Goal: Check status: Check status

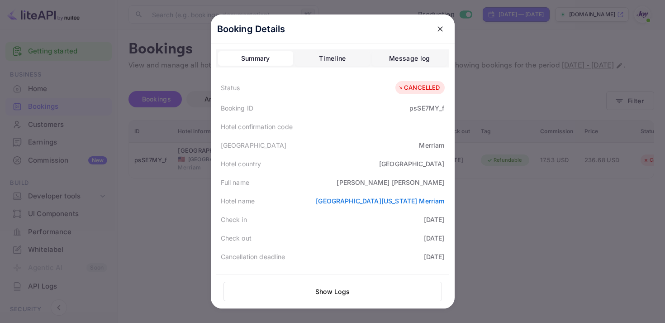
click at [478, 69] on div at bounding box center [332, 161] width 665 height 323
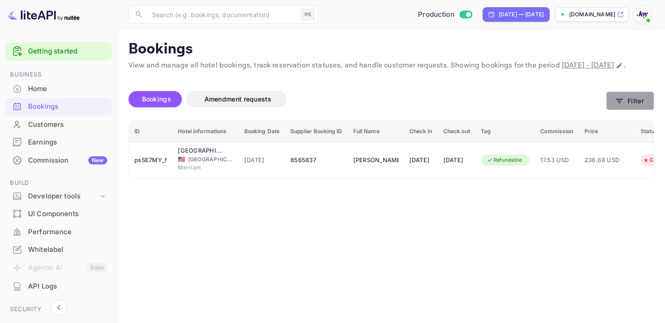
click at [622, 103] on icon "button" at bounding box center [619, 101] width 7 height 5
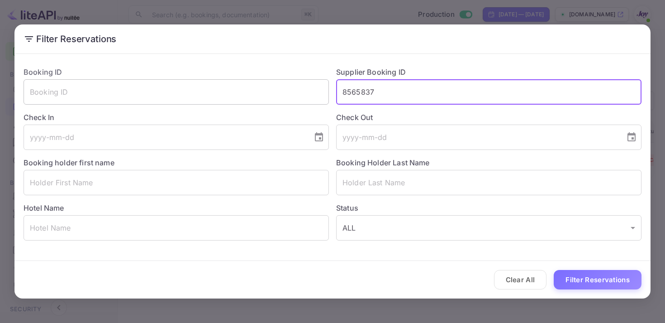
drag, startPoint x: 394, startPoint y: 92, endPoint x: 265, endPoint y: 89, distance: 129.0
click at [265, 89] on div "Booking ID ​ Supplier Booking ID 8565837 ​ Check In ​ Check Out ​ Booking holde…" at bounding box center [328, 149] width 625 height 181
paste input "8538840"
type input "8538840"
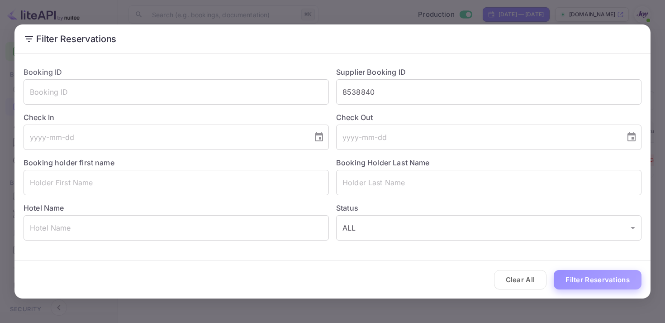
click at [591, 285] on button "Filter Reservations" at bounding box center [598, 279] width 88 height 19
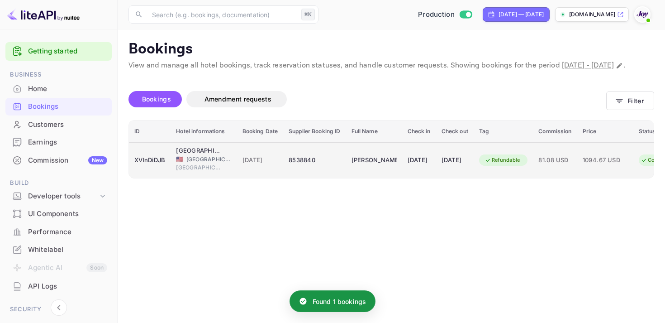
click at [468, 163] on div "[DATE]" at bounding box center [455, 160] width 27 height 14
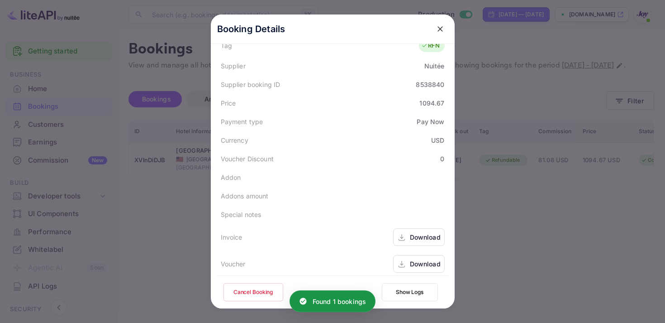
scroll to position [262, 0]
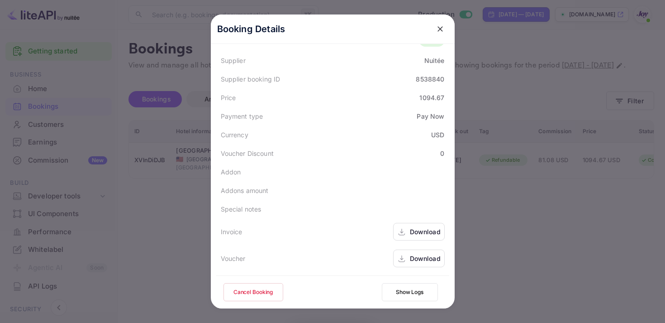
click at [412, 231] on div "Download" at bounding box center [425, 232] width 31 height 10
click at [406, 253] on div "Download" at bounding box center [419, 258] width 52 height 18
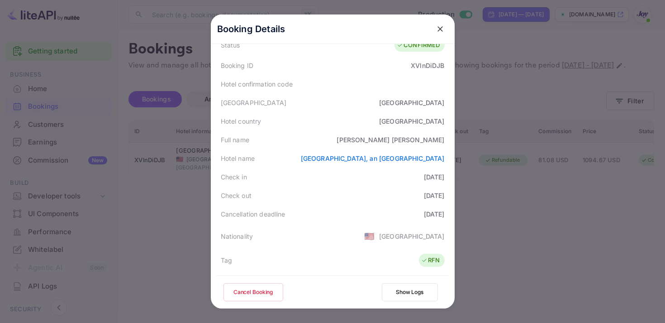
scroll to position [0, 0]
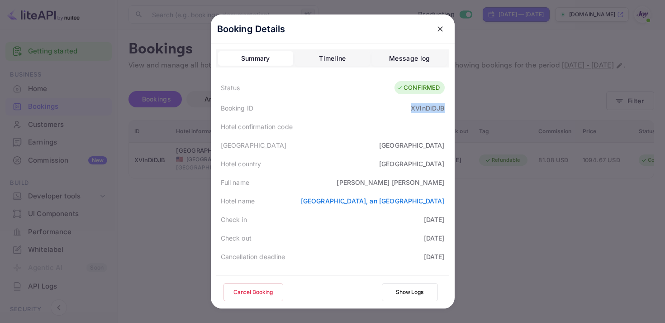
copy div "XVlnDiDJB"
drag, startPoint x: 410, startPoint y: 105, endPoint x: 452, endPoint y: 108, distance: 42.2
click at [452, 108] on div "Booking Details Summary Timeline Message log Status CONFIRMED Booking ID XVlnDi…" at bounding box center [333, 182] width 244 height 337
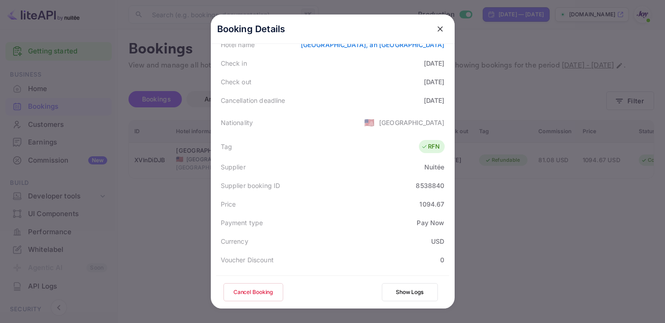
scroll to position [146, 0]
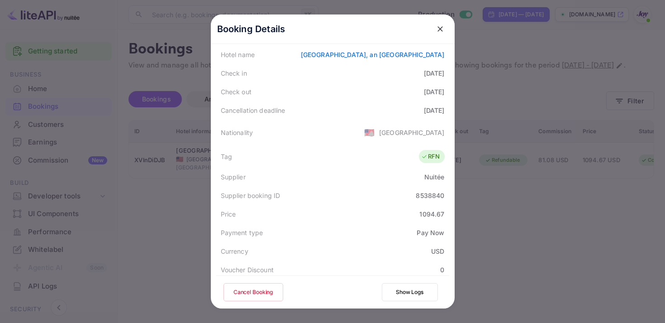
click at [442, 28] on icon "close" at bounding box center [440, 28] width 9 height 9
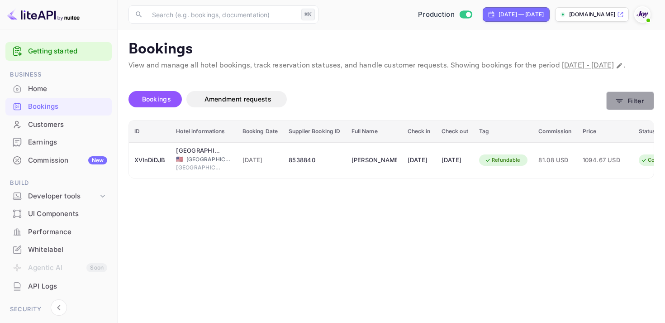
click at [622, 105] on icon "button" at bounding box center [619, 100] width 9 height 9
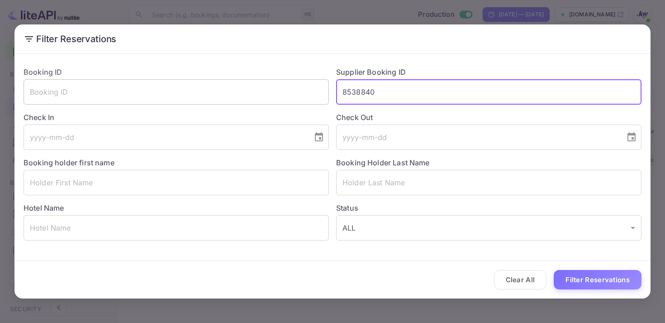
drag, startPoint x: 375, startPoint y: 94, endPoint x: 321, endPoint y: 89, distance: 53.7
click at [321, 89] on div "Booking ID ​ Supplier Booking ID 8538840 ​ Check In ​ Check Out ​ Booking holde…" at bounding box center [328, 149] width 625 height 181
paste input "8811051"
type input "8811051"
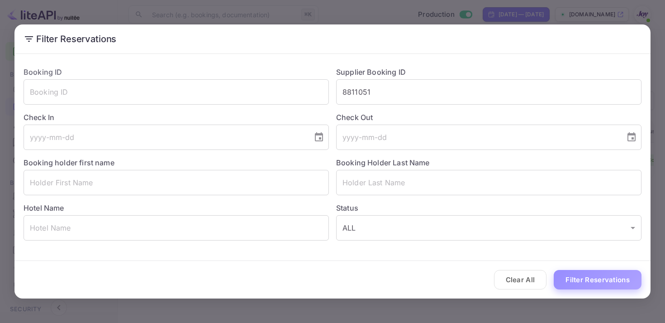
click at [587, 282] on button "Filter Reservations" at bounding box center [598, 279] width 88 height 19
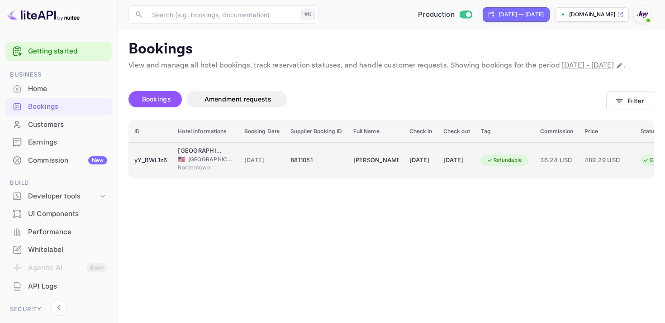
click at [579, 178] on td "36.24 USD" at bounding box center [557, 160] width 44 height 36
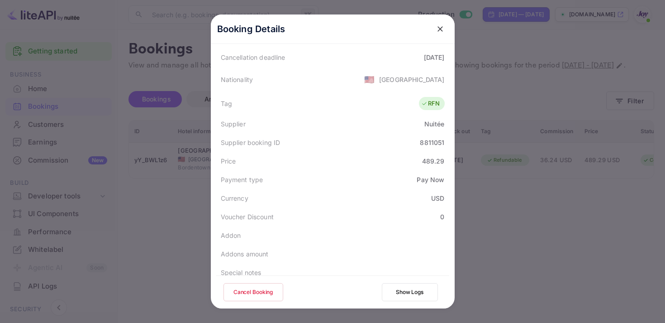
scroll to position [262, 0]
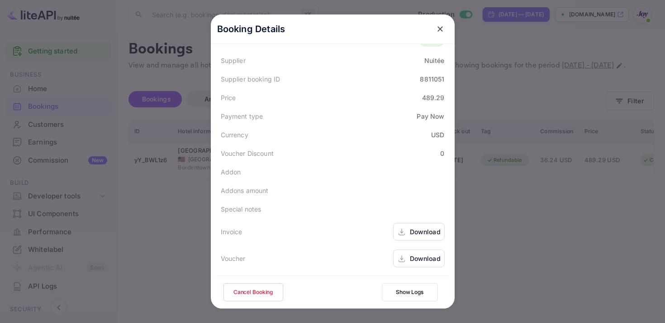
click at [406, 230] on div "Download" at bounding box center [419, 232] width 52 height 18
click at [401, 260] on icon at bounding box center [401, 259] width 9 height 10
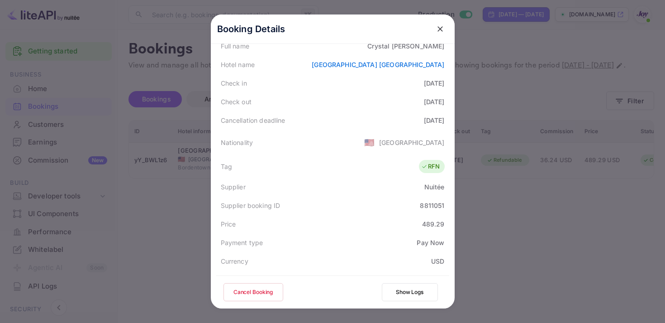
scroll to position [128, 0]
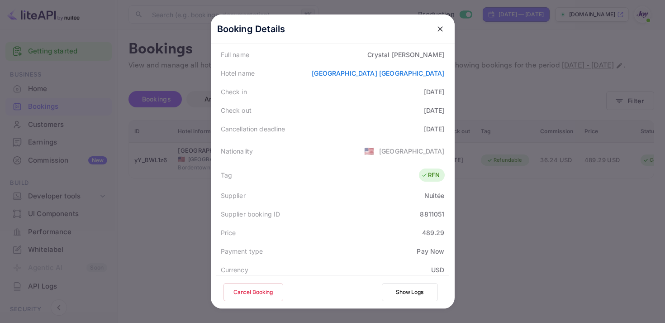
click at [443, 32] on icon "close" at bounding box center [440, 28] width 9 height 9
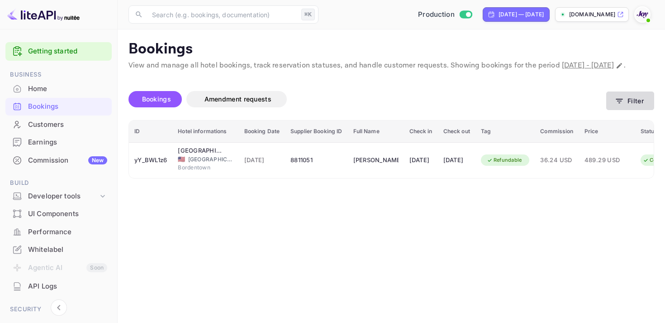
click at [624, 105] on icon "button" at bounding box center [619, 100] width 9 height 9
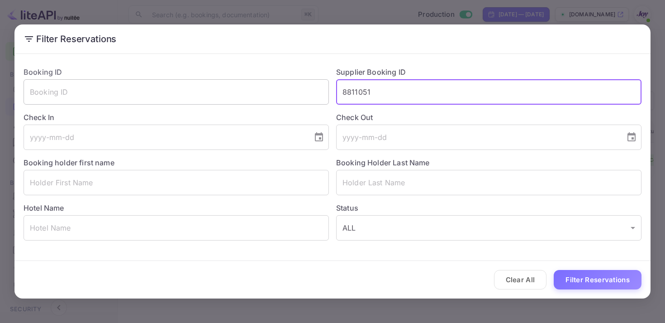
drag, startPoint x: 410, startPoint y: 99, endPoint x: 300, endPoint y: 93, distance: 109.7
click at [301, 93] on div "Booking ID ​ Supplier Booking ID 8811051 ​ Check In ​ Check Out ​ Booking holde…" at bounding box center [328, 149] width 625 height 181
paste input "8795533"
type input "8795533"
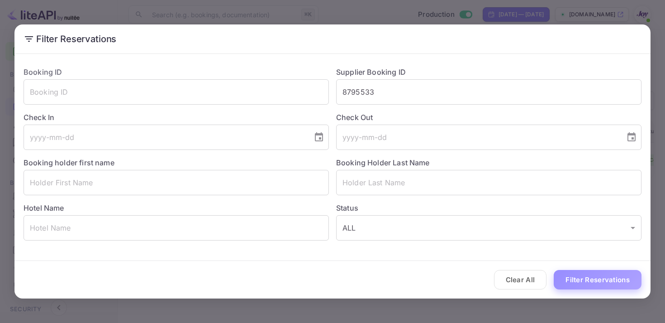
click at [595, 282] on button "Filter Reservations" at bounding box center [598, 279] width 88 height 19
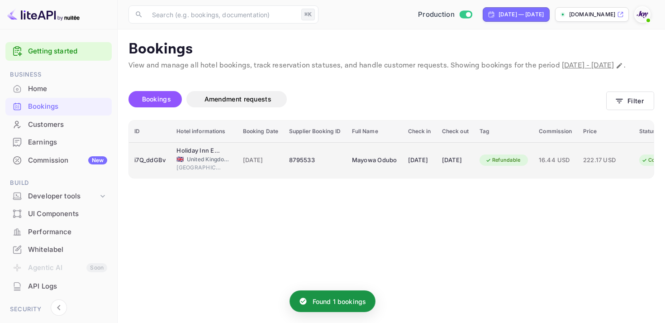
click at [462, 167] on div "[DATE]" at bounding box center [455, 160] width 27 height 14
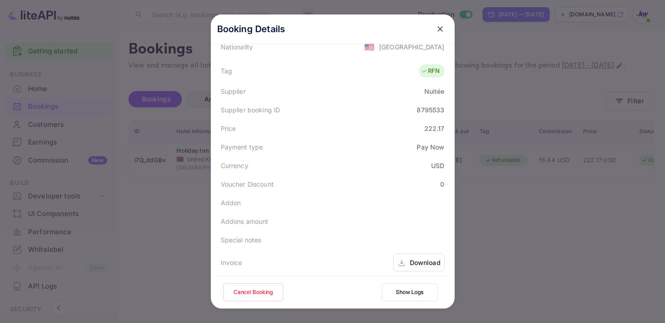
scroll to position [262, 0]
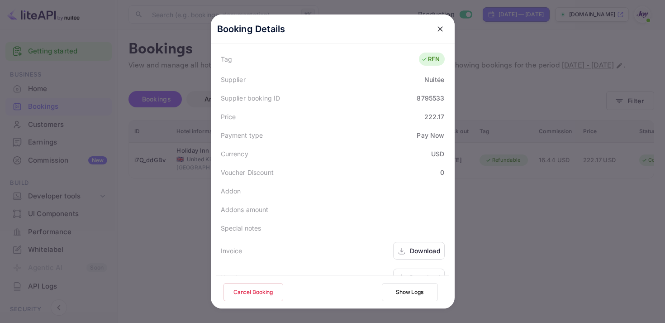
click at [405, 246] on icon at bounding box center [401, 251] width 9 height 10
click at [428, 268] on div "Download" at bounding box center [419, 277] width 52 height 18
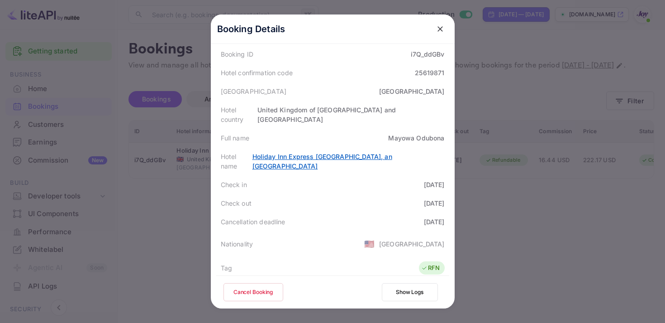
scroll to position [0, 0]
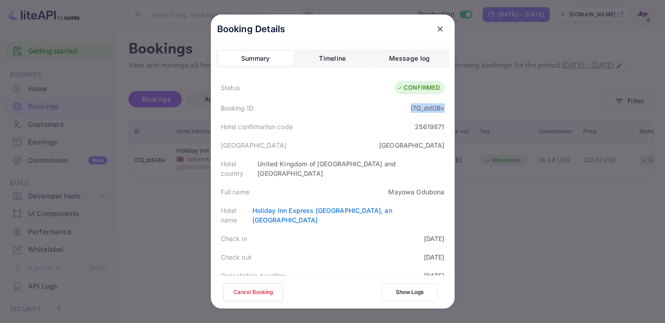
drag, startPoint x: 404, startPoint y: 112, endPoint x: 450, endPoint y: 112, distance: 46.2
click at [450, 112] on div "Booking Details Summary Timeline Message log Status CONFIRMED Booking ID i7Q_dd…" at bounding box center [333, 182] width 244 height 337
copy div "i7Q_ddGBv"
click at [442, 32] on icon "close" at bounding box center [440, 28] width 9 height 9
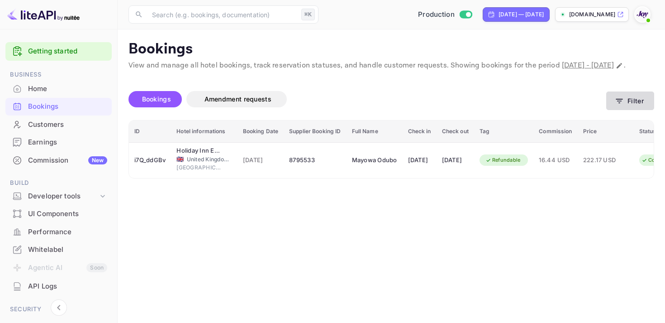
click at [615, 105] on icon "button" at bounding box center [619, 100] width 9 height 9
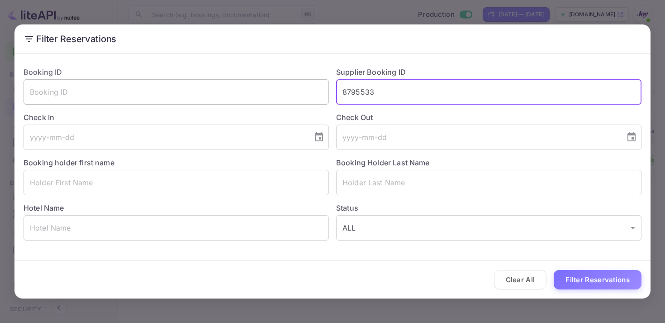
drag, startPoint x: 421, startPoint y: 86, endPoint x: 293, endPoint y: 84, distance: 128.5
click at [293, 84] on div "Booking ID ​ Supplier Booking ID 8795533 ​ Check In ​ Check Out ​ Booking holde…" at bounding box center [328, 149] width 625 height 181
drag, startPoint x: 381, startPoint y: 92, endPoint x: 300, endPoint y: 79, distance: 82.1
click at [300, 79] on div "Booking ID ​ Supplier Booking ID 8795533 ​ Check In ​ Check Out ​ Booking holde…" at bounding box center [328, 149] width 625 height 181
paste input "9051188"
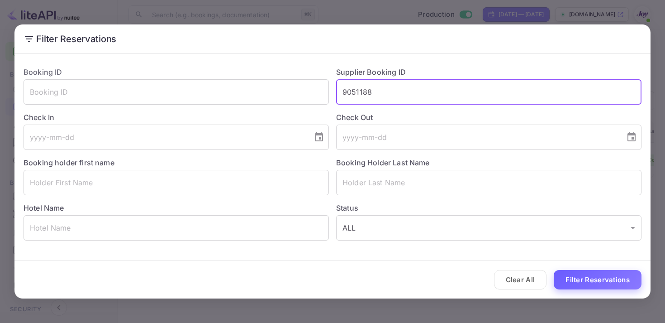
type input "9051188"
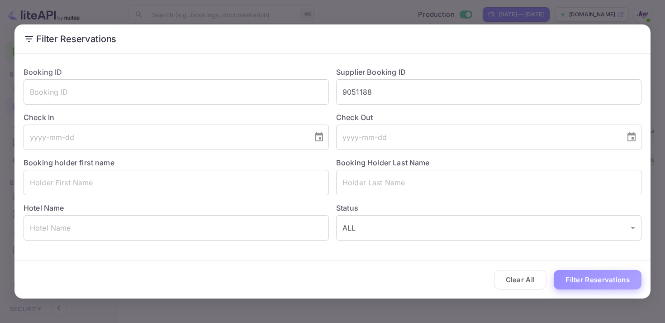
click at [590, 278] on button "Filter Reservations" at bounding box center [598, 279] width 88 height 19
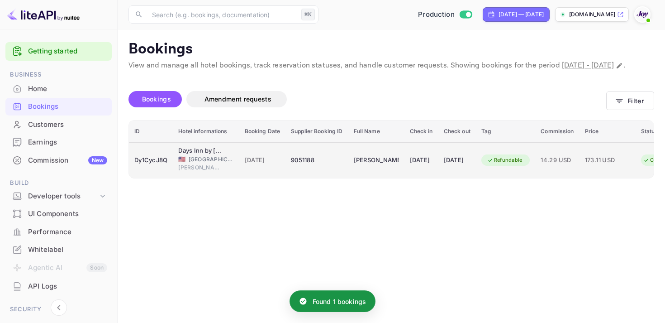
click at [471, 167] on div "[DATE]" at bounding box center [457, 160] width 27 height 14
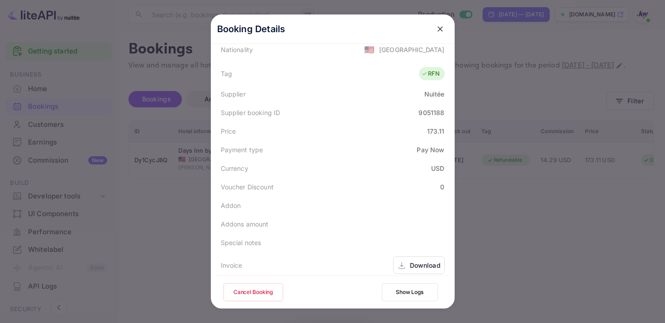
scroll to position [262, 0]
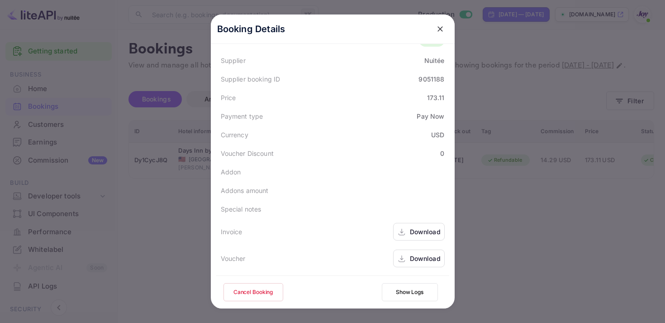
click at [405, 227] on icon at bounding box center [401, 232] width 9 height 10
click at [396, 259] on div "Download" at bounding box center [419, 258] width 52 height 18
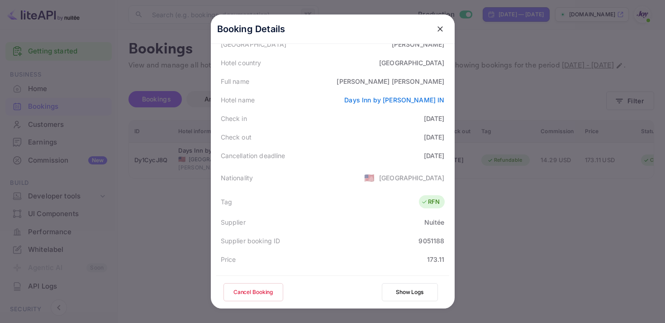
scroll to position [77, 0]
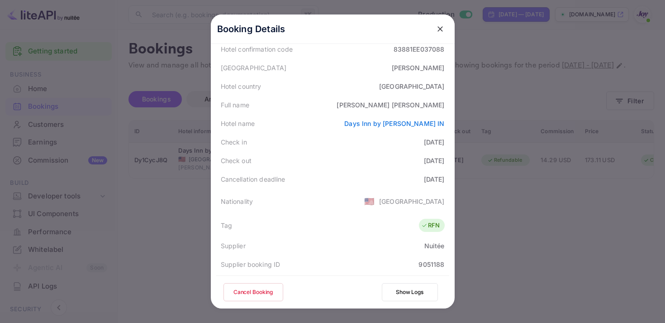
click at [441, 25] on icon "close" at bounding box center [440, 28] width 9 height 9
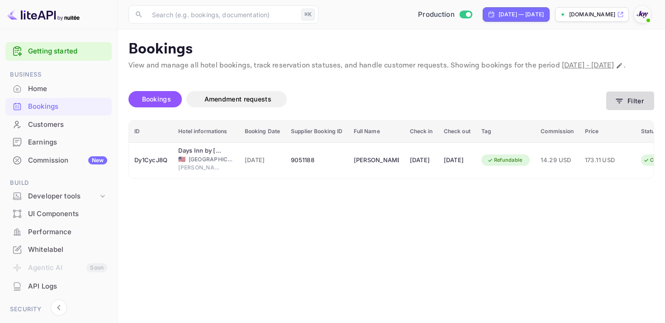
click at [633, 110] on button "Filter" at bounding box center [630, 100] width 48 height 19
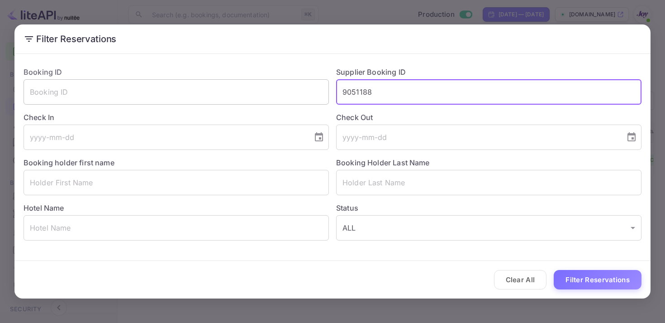
drag, startPoint x: 383, startPoint y: 92, endPoint x: 269, endPoint y: 81, distance: 115.0
click at [269, 82] on div "Booking ID ​ Supplier Booking ID 9051188 ​ Check In ​ Check Out ​ Booking holde…" at bounding box center [328, 149] width 625 height 181
paste input "8636382"
type input "8636382"
click at [585, 276] on button "Filter Reservations" at bounding box center [598, 279] width 88 height 19
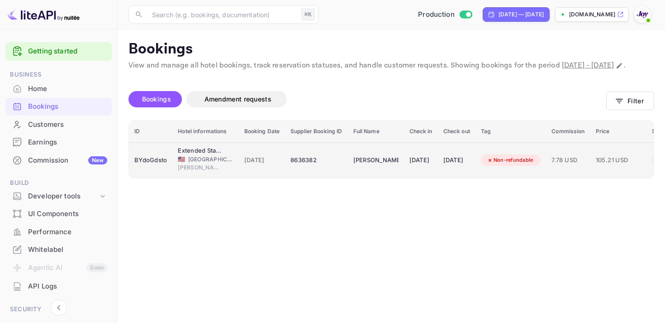
click at [369, 167] on div "[PERSON_NAME]" at bounding box center [375, 160] width 45 height 14
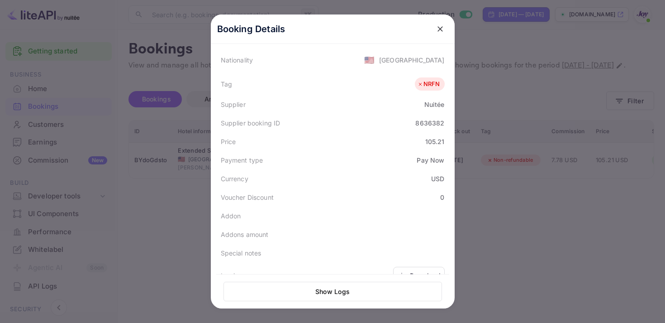
scroll to position [264, 0]
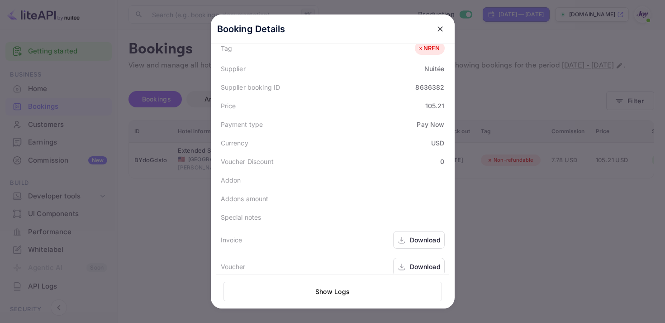
click at [406, 231] on div "Download" at bounding box center [419, 240] width 52 height 18
click at [406, 257] on div "Download" at bounding box center [419, 266] width 52 height 18
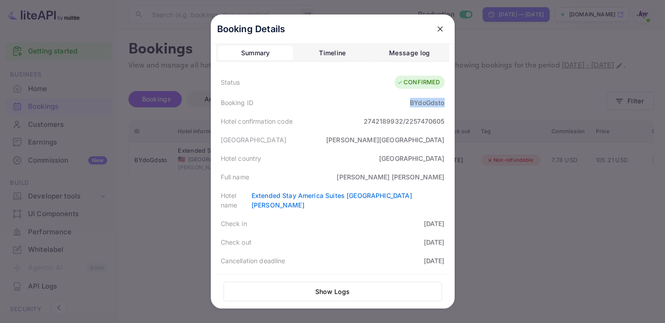
copy div "BYdoGdsto"
drag, startPoint x: 405, startPoint y: 102, endPoint x: 450, endPoint y: 102, distance: 45.3
click at [450, 102] on div "Booking Details Summary Timeline Message log Status CONFIRMED Booking ID BYdoGd…" at bounding box center [333, 177] width 244 height 337
